Goal: Task Accomplishment & Management: Use online tool/utility

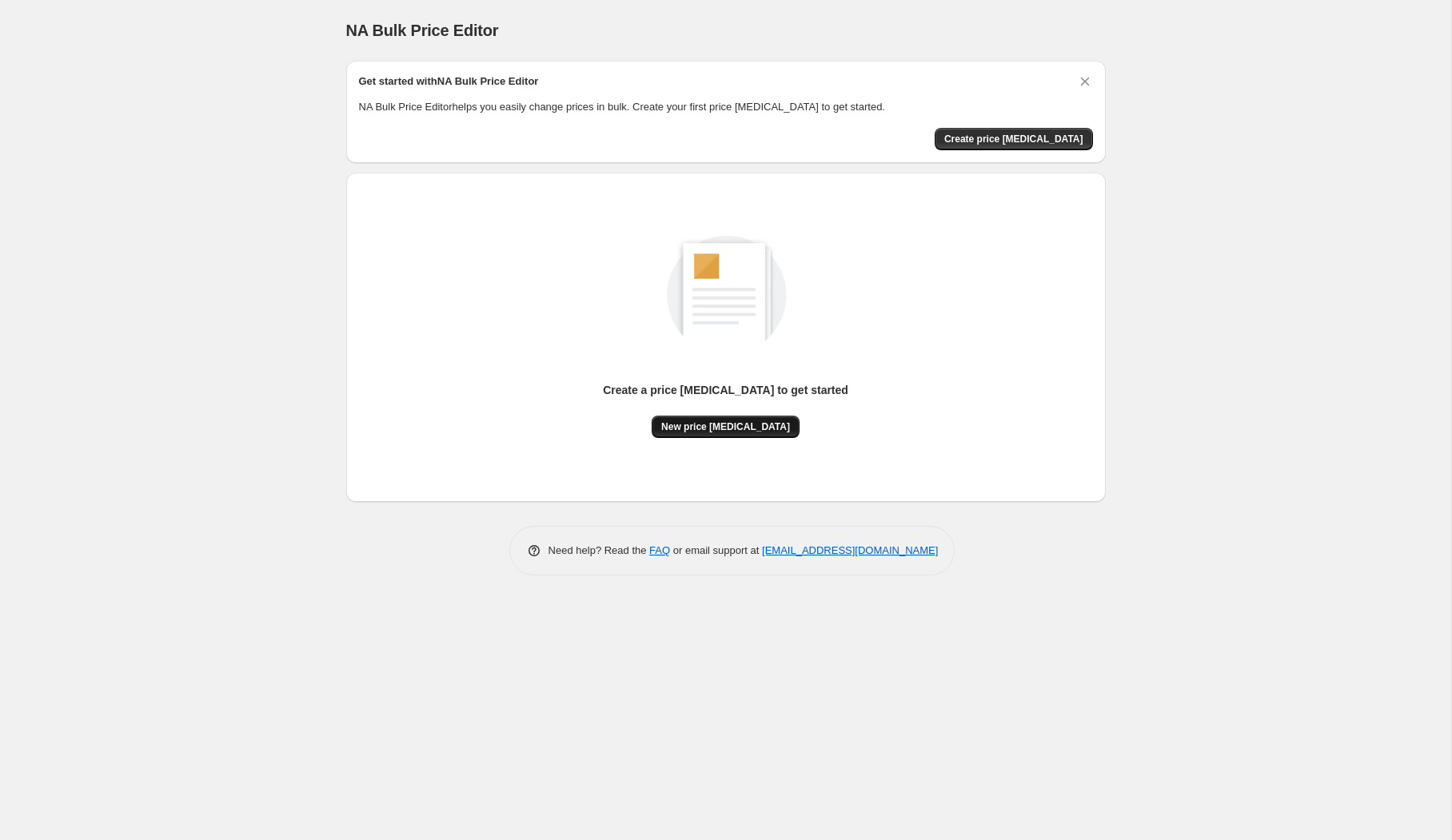
click at [716, 422] on span "New price [MEDICAL_DATA]" at bounding box center [725, 427] width 129 height 13
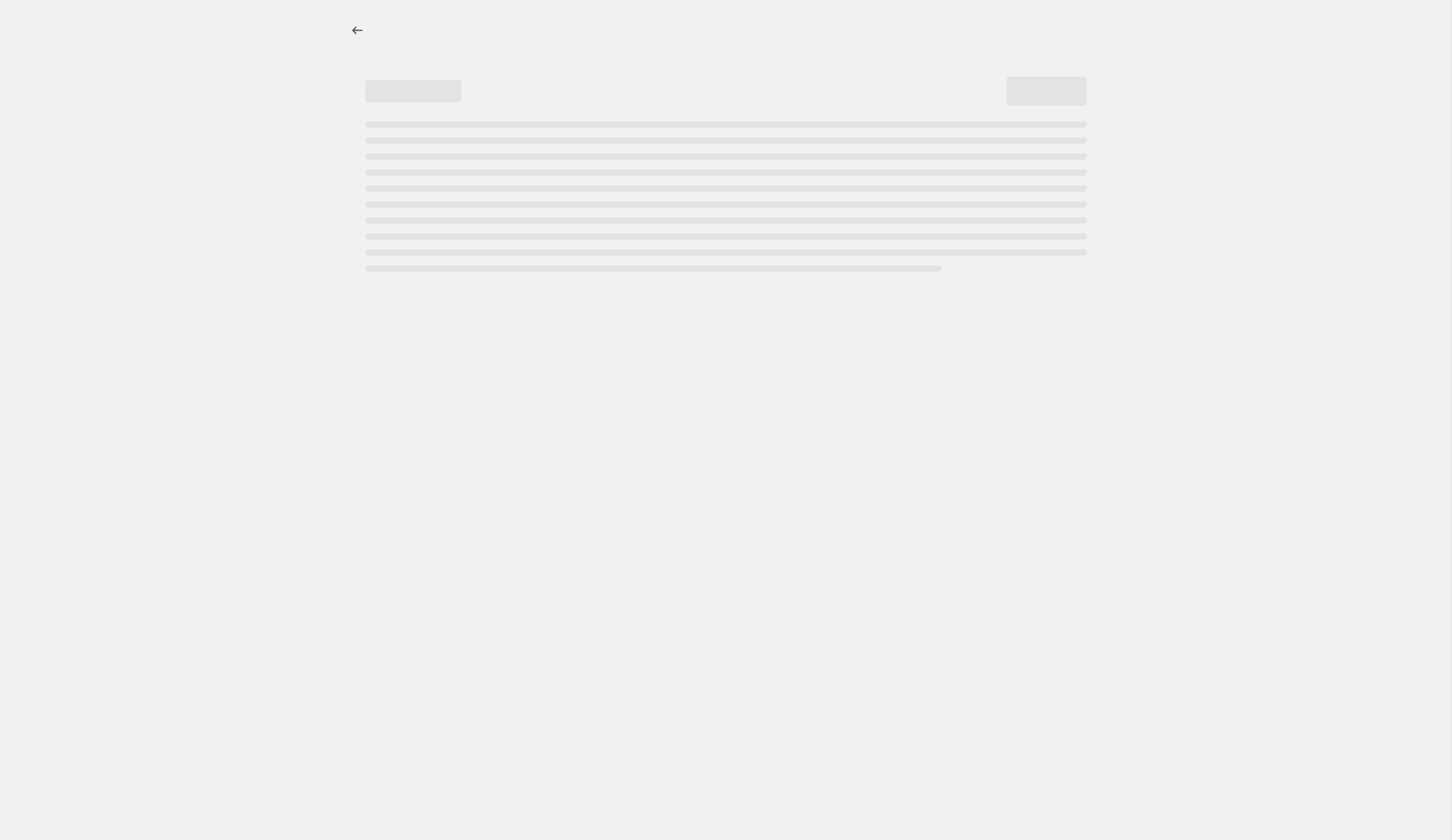
select select "percentage"
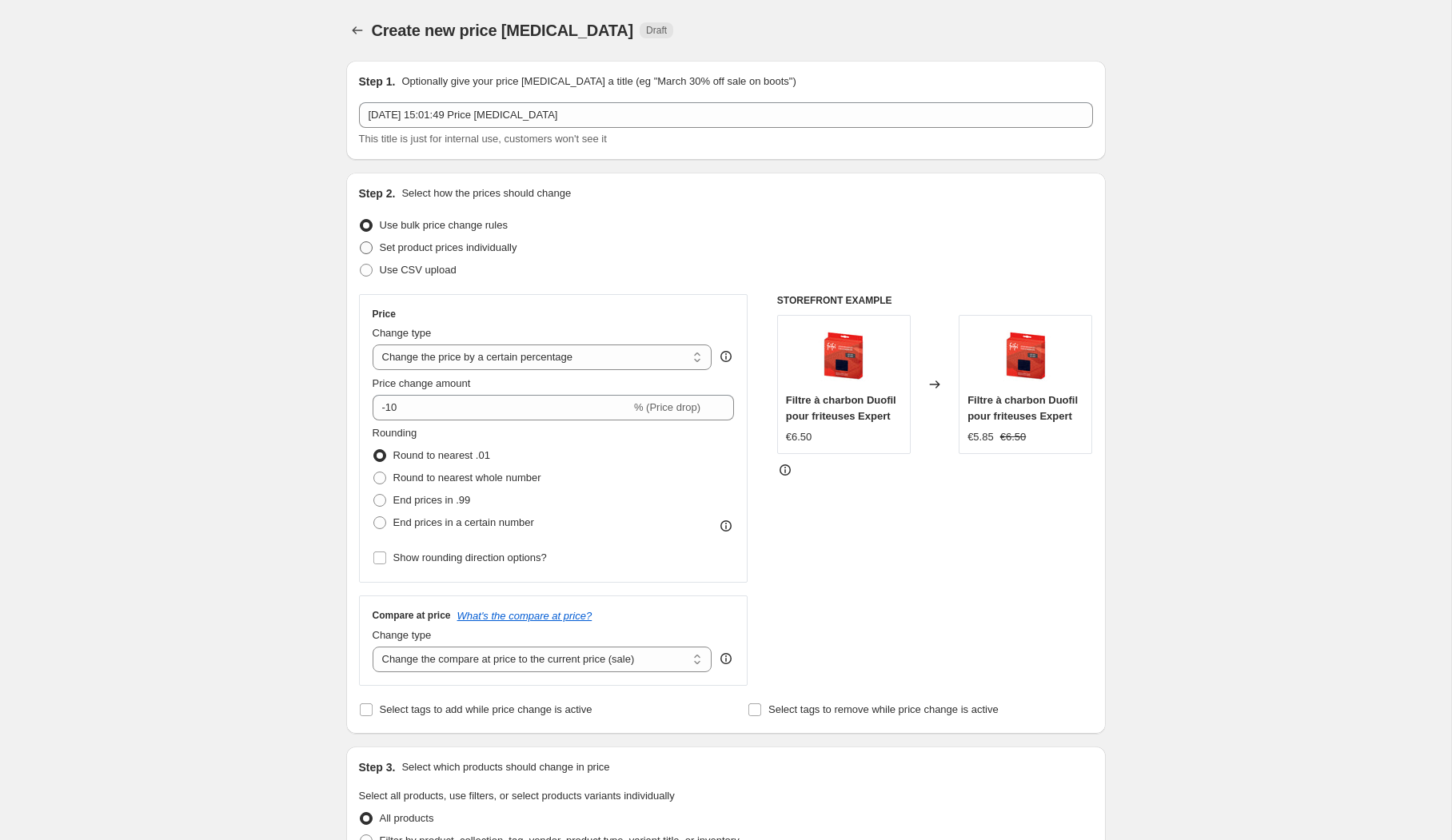
click at [440, 243] on span "Set product prices individually" at bounding box center [448, 246] width 138 height 12
click at [361, 242] on input "Set product prices individually" at bounding box center [360, 241] width 1 height 1
radio input "true"
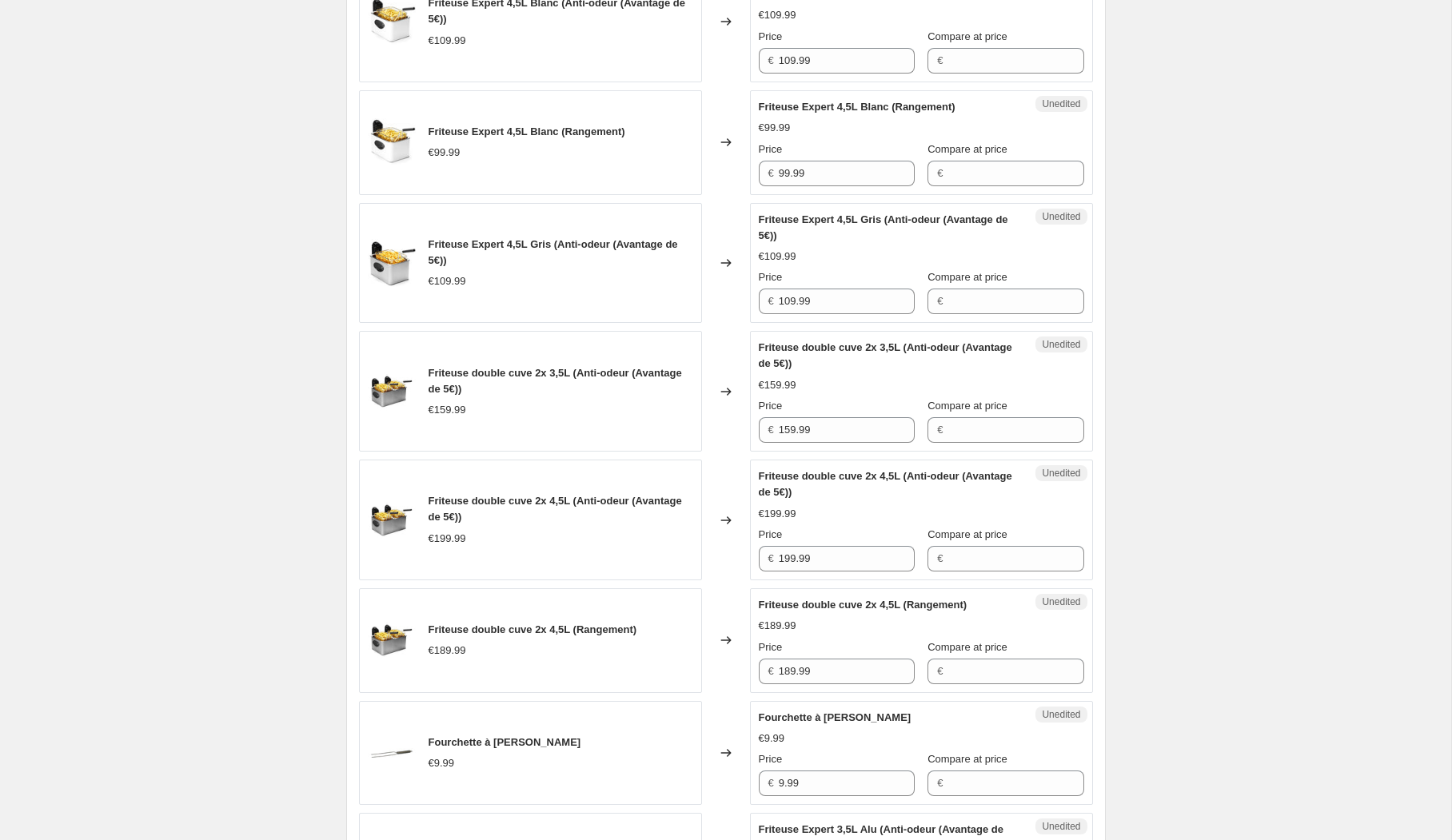
scroll to position [2381, 0]
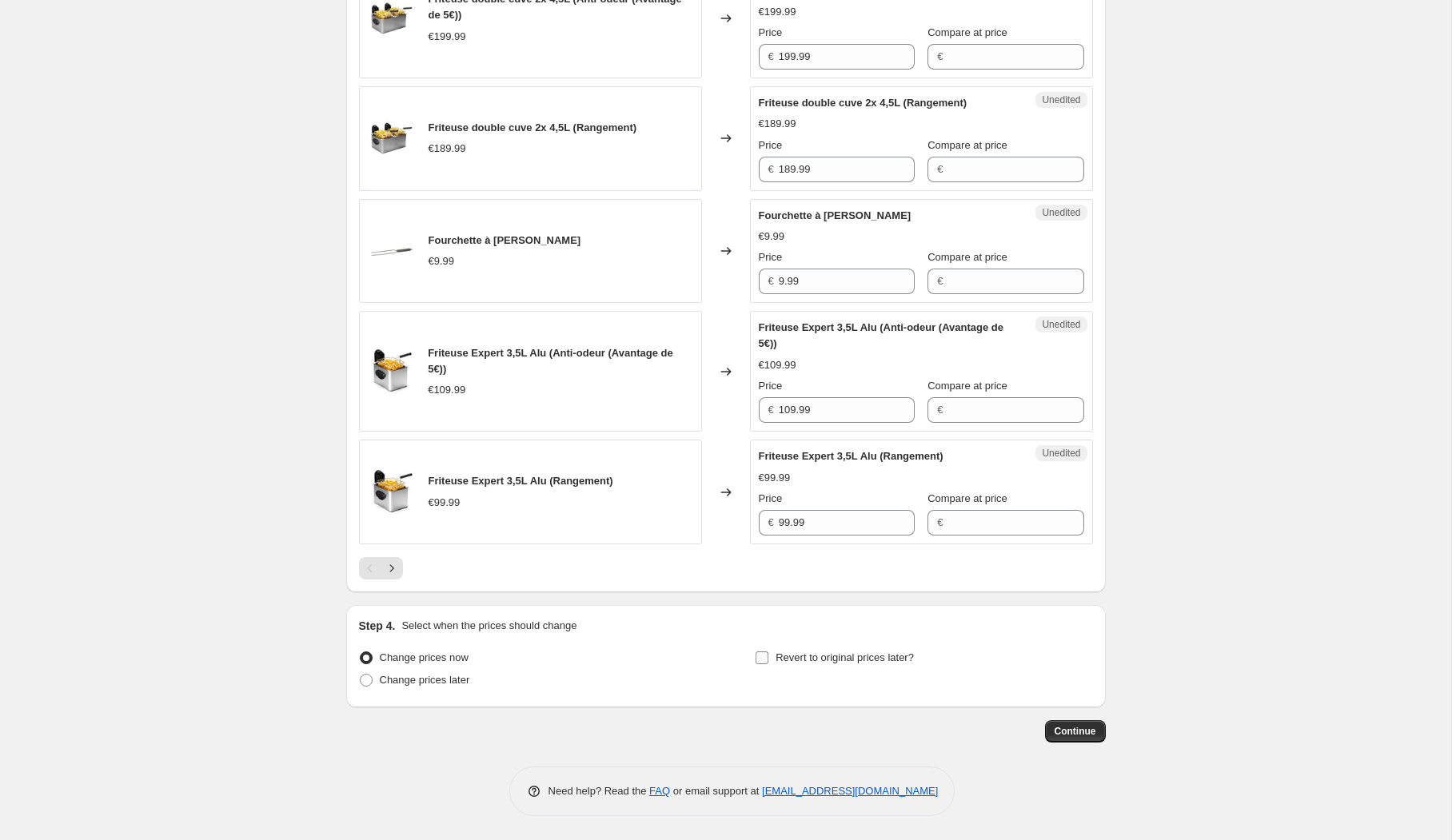
click at [832, 665] on span "Revert to original prices later?" at bounding box center [845, 658] width 139 height 16
click at [768, 665] on input "Revert to original prices later?" at bounding box center [762, 657] width 13 height 13
checkbox input "true"
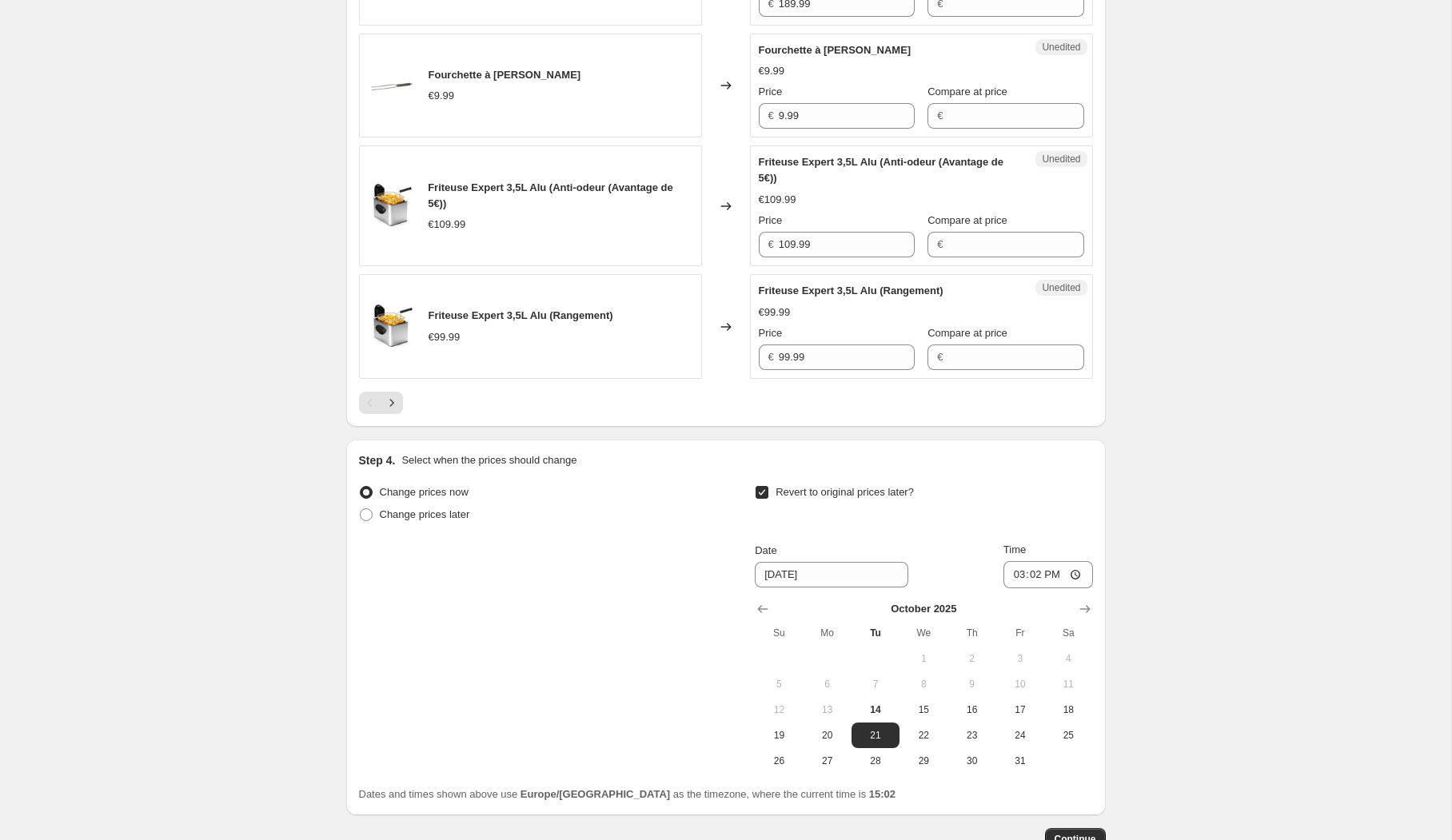
scroll to position [2538, 0]
